Goal: Find specific page/section: Find specific page/section

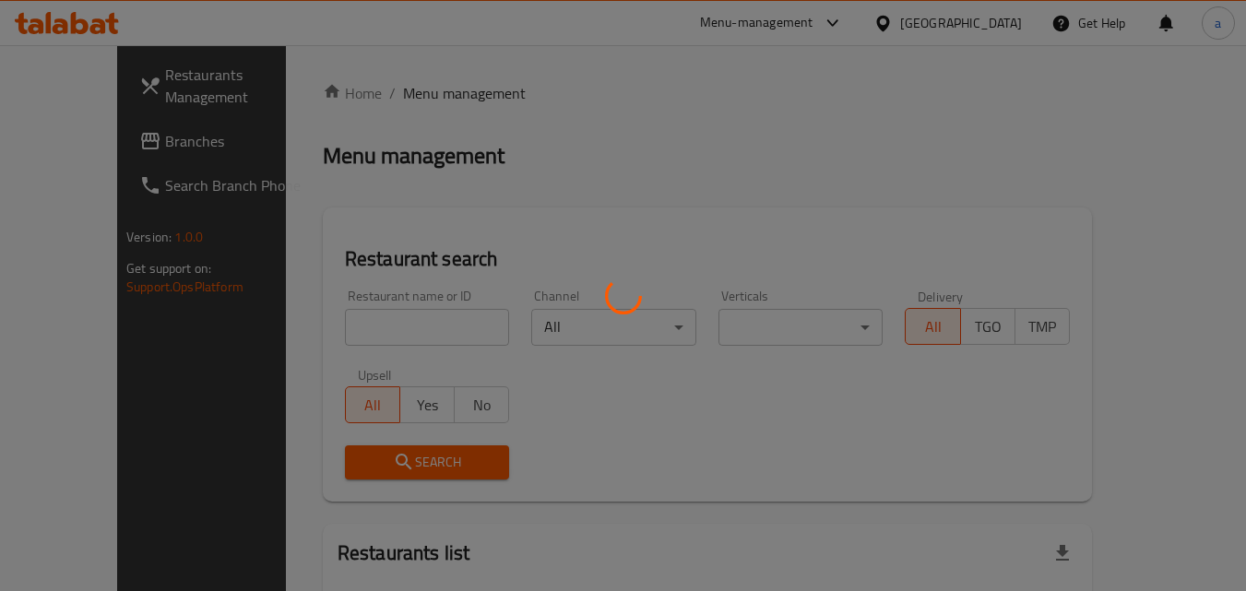
click at [1011, 22] on div at bounding box center [623, 295] width 1246 height 591
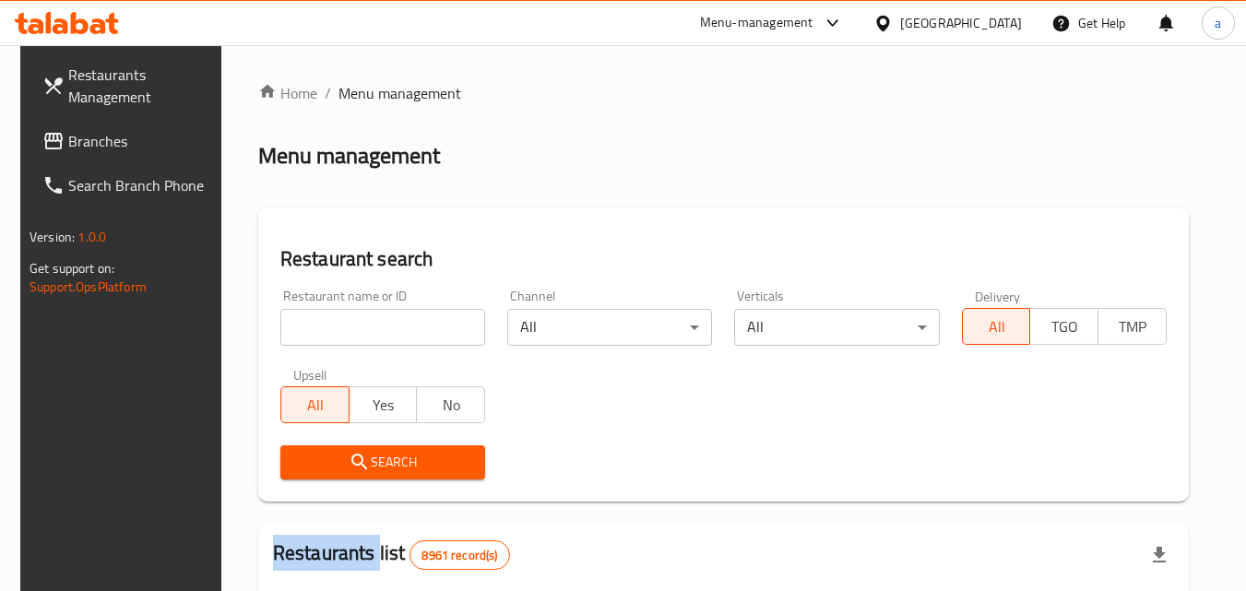
click at [1011, 22] on div at bounding box center [623, 295] width 1246 height 591
click at [1011, 22] on div "[GEOGRAPHIC_DATA]" at bounding box center [961, 23] width 122 height 20
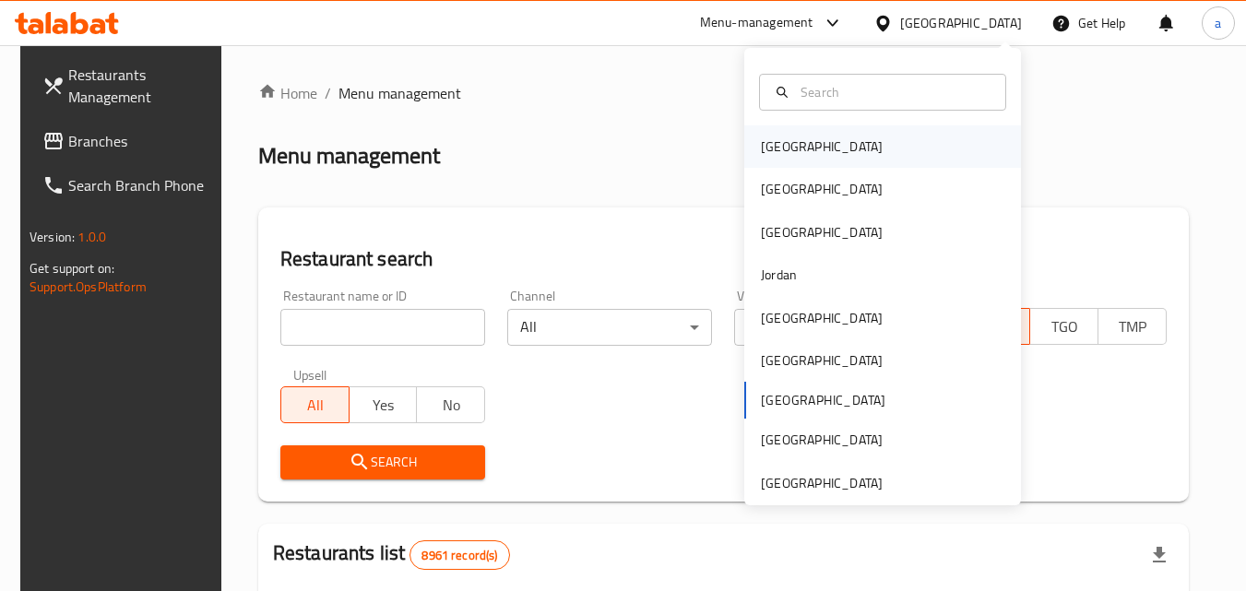
click at [784, 150] on div "[GEOGRAPHIC_DATA]" at bounding box center [822, 146] width 122 height 20
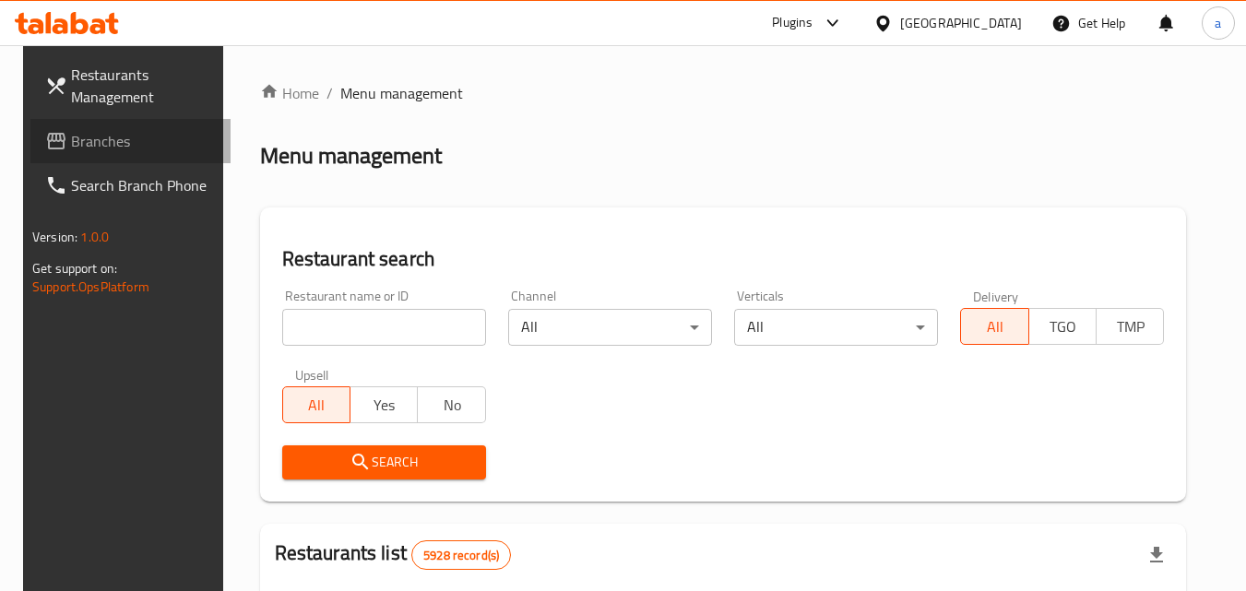
click at [71, 152] on span "Branches" at bounding box center [144, 141] width 146 height 22
